Goal: Transaction & Acquisition: Purchase product/service

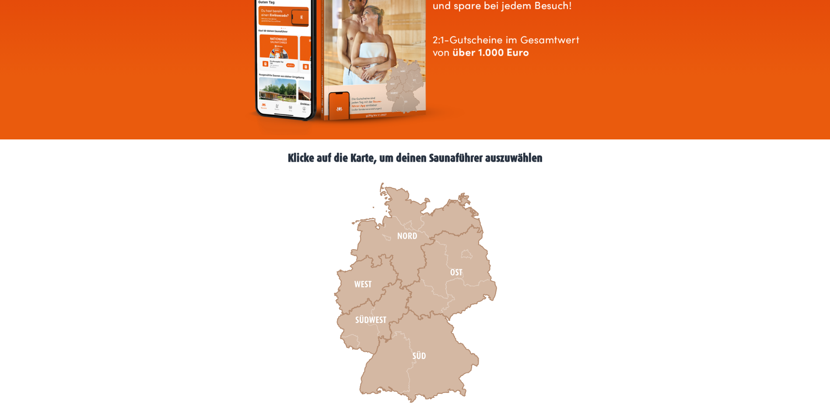
scroll to position [219, 0]
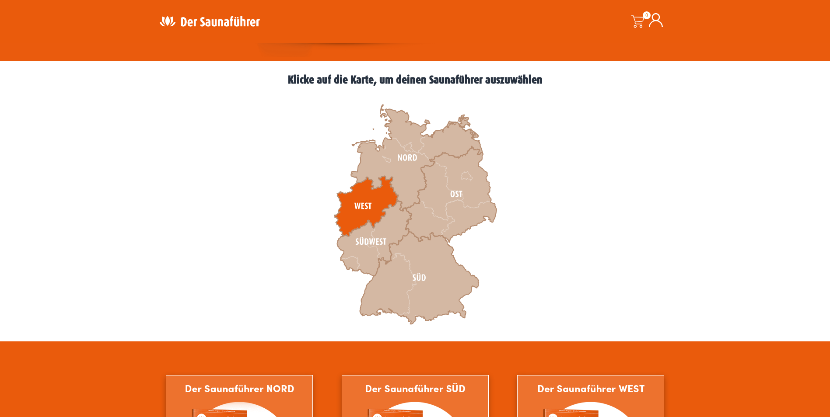
click at [355, 203] on icon at bounding box center [366, 206] width 64 height 60
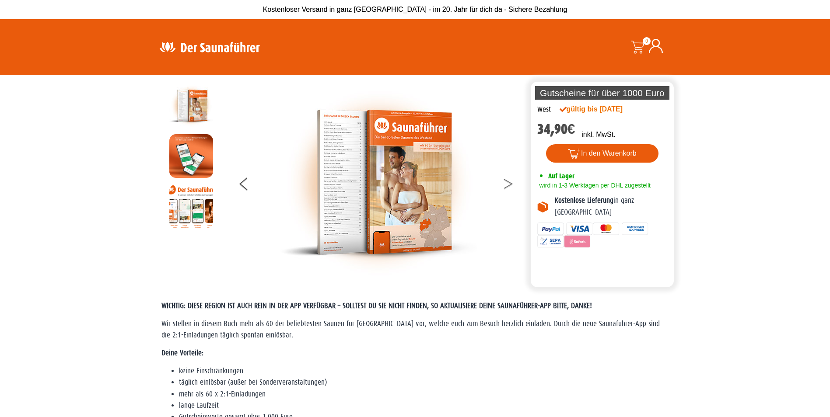
click at [507, 183] on button at bounding box center [514, 186] width 22 height 22
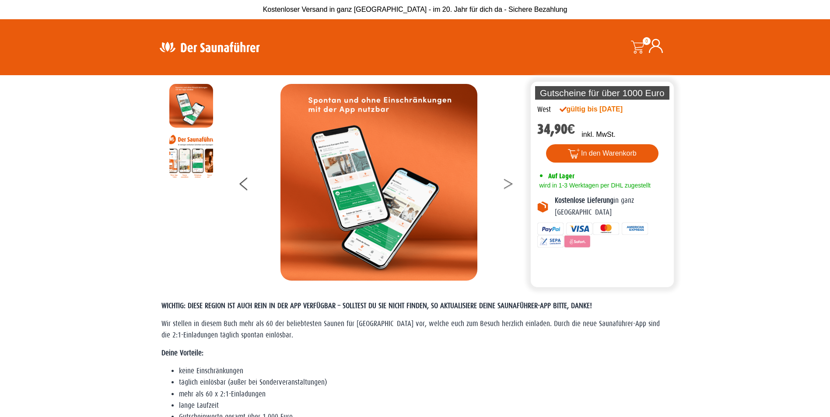
click at [507, 183] on button at bounding box center [514, 186] width 22 height 22
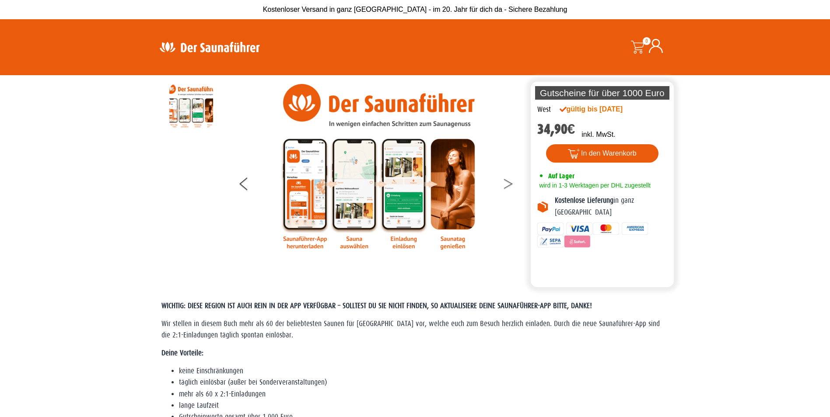
click at [507, 183] on button at bounding box center [514, 186] width 22 height 22
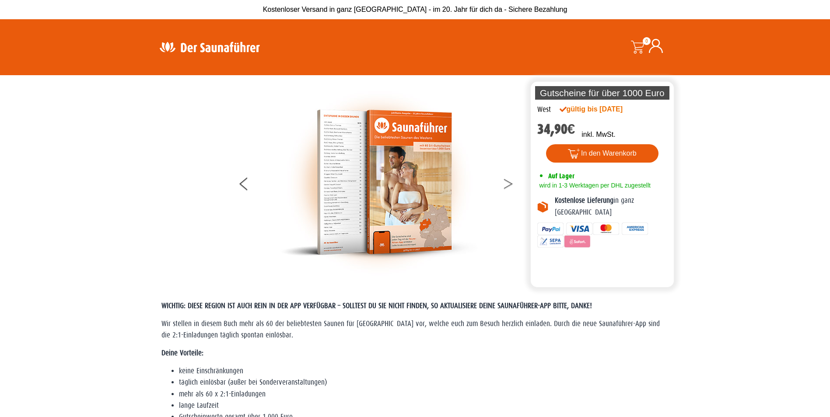
click at [507, 183] on button at bounding box center [514, 186] width 22 height 22
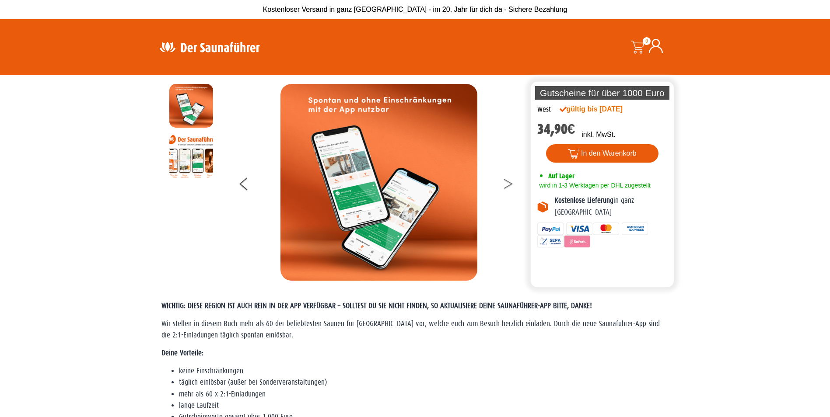
click at [507, 183] on button at bounding box center [514, 186] width 22 height 22
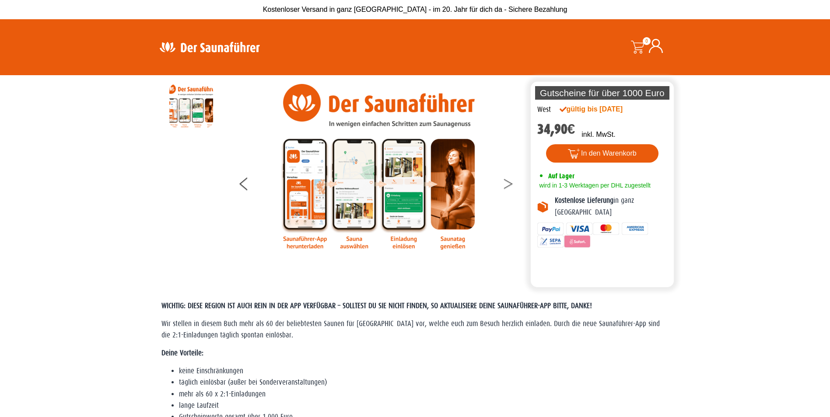
click at [507, 183] on button at bounding box center [514, 186] width 22 height 22
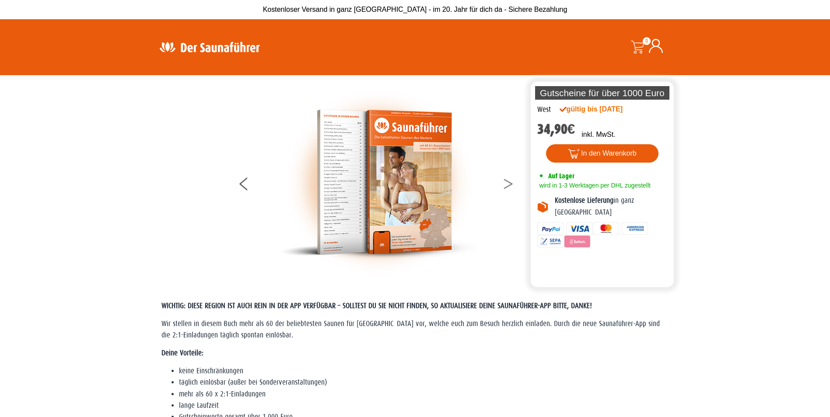
click at [507, 183] on button at bounding box center [514, 186] width 22 height 22
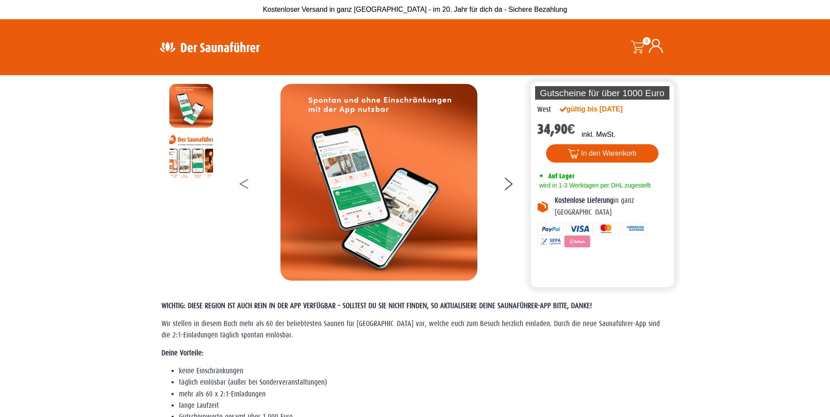
click at [242, 185] on icon at bounding box center [243, 186] width 9 height 6
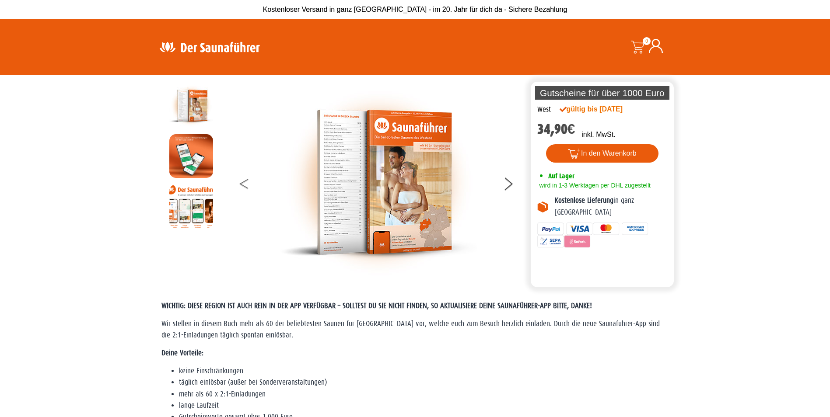
click at [242, 185] on icon at bounding box center [243, 186] width 9 height 6
click at [315, 151] on img at bounding box center [378, 182] width 197 height 197
click at [208, 111] on img at bounding box center [191, 106] width 44 height 44
click at [193, 102] on img at bounding box center [191, 106] width 44 height 44
click at [351, 176] on img at bounding box center [378, 182] width 197 height 197
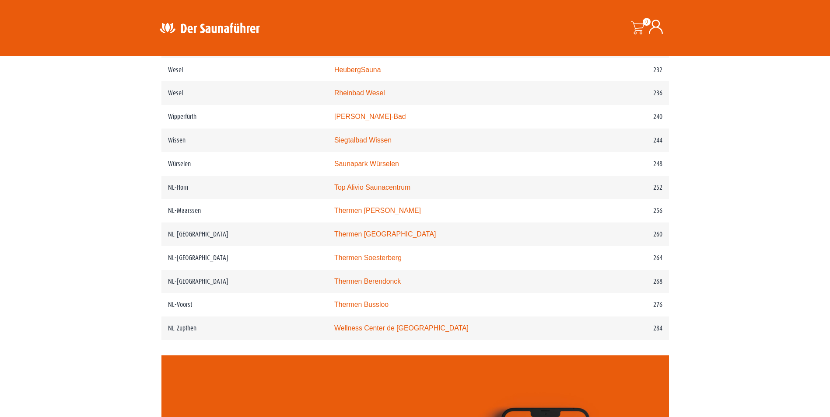
scroll to position [2013, 0]
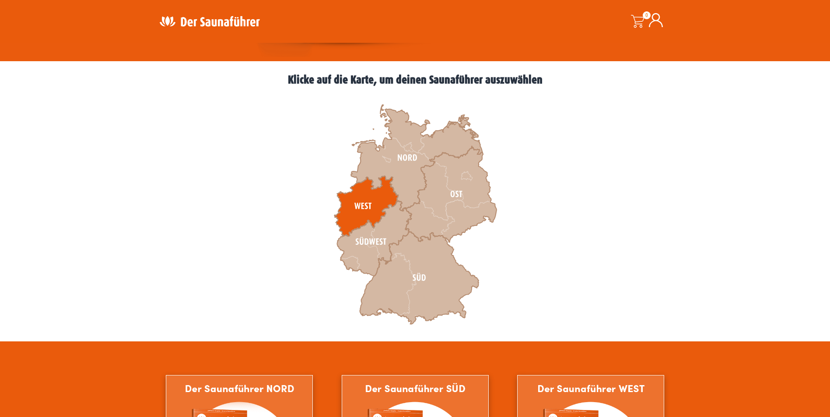
click at [359, 207] on icon at bounding box center [366, 206] width 64 height 60
